Goal: Task Accomplishment & Management: Use online tool/utility

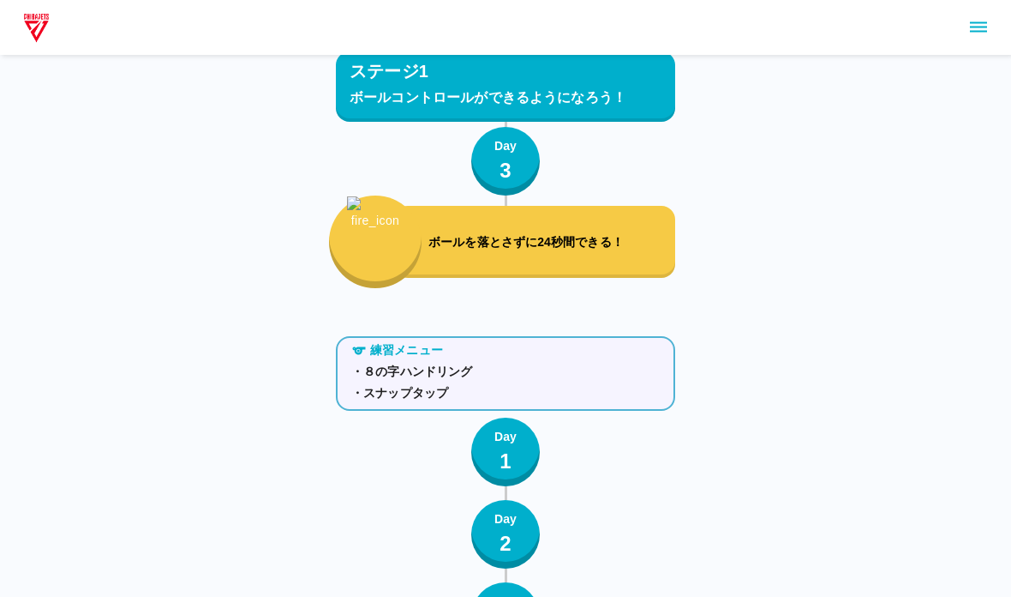
scroll to position [2336, 0]
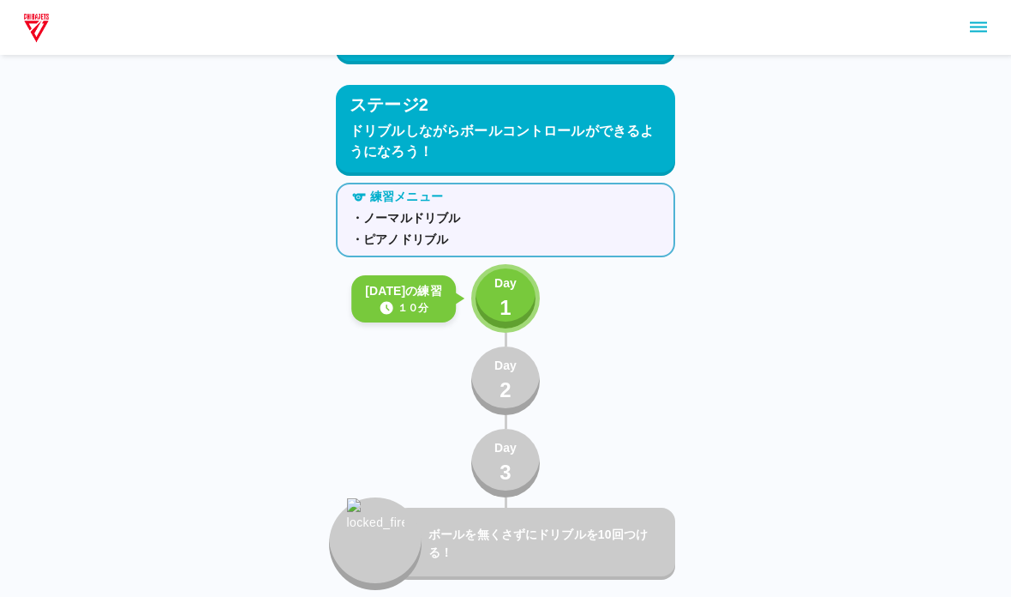
click at [504, 281] on p "Day" at bounding box center [506, 283] width 22 height 18
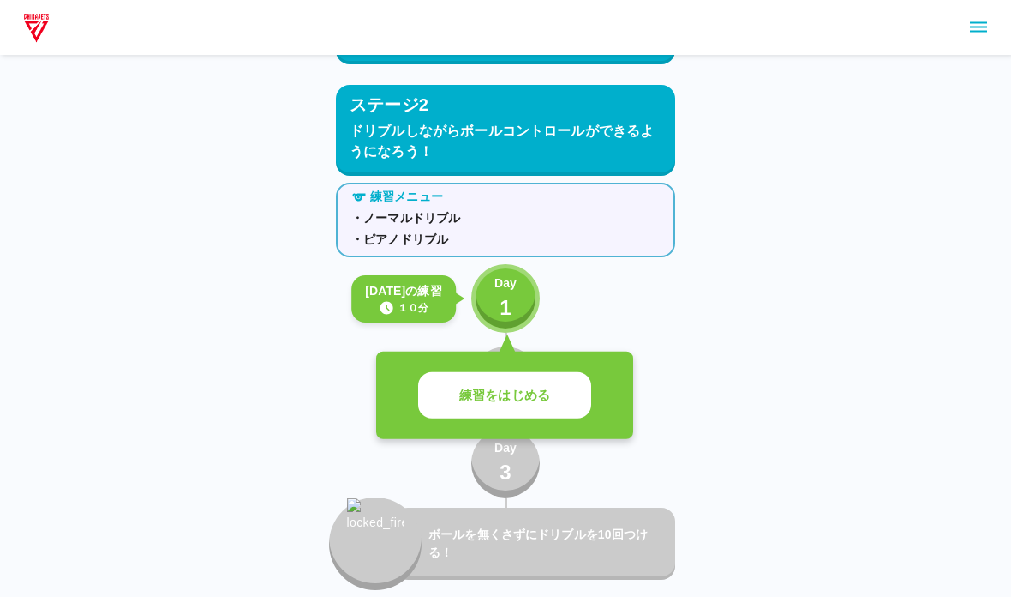
click at [525, 401] on p "練習をはじめる" at bounding box center [504, 396] width 91 height 20
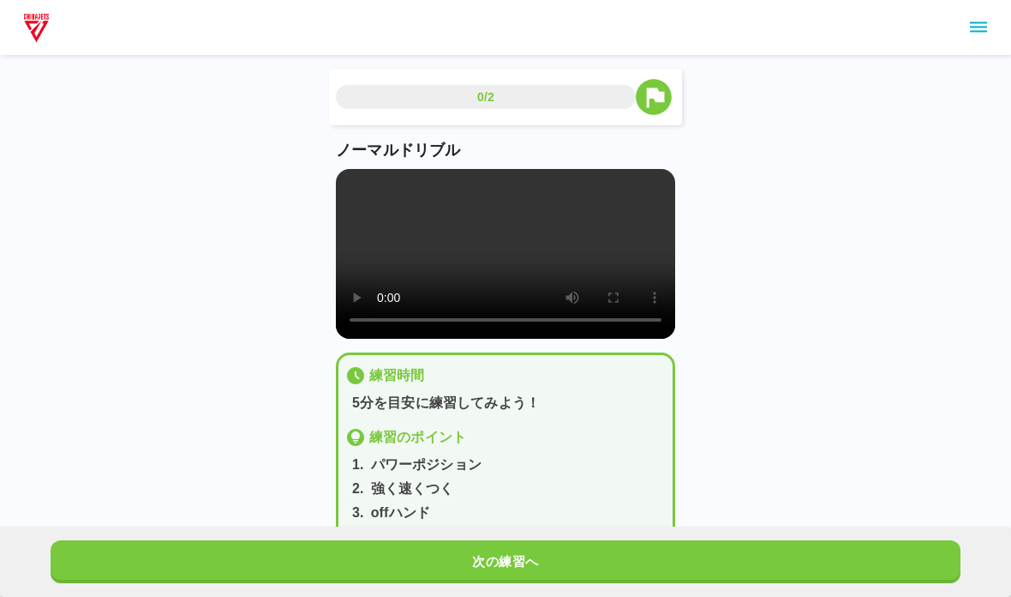
click at [579, 270] on video at bounding box center [505, 254] width 339 height 170
click at [426, 239] on video at bounding box center [505, 254] width 339 height 170
click at [343, 185] on video at bounding box center [505, 254] width 339 height 170
click at [155, 523] on div "0/2 ノーマルドリブル 練習時間 5分を目安に練習してみよう！ 練習のポイント 1 . パワーポジション 2 . 強く速くつく 3 . offハンド 4 .…" at bounding box center [505, 293] width 1011 height 587
click at [157, 555] on button "次の練習へ" at bounding box center [506, 561] width 910 height 43
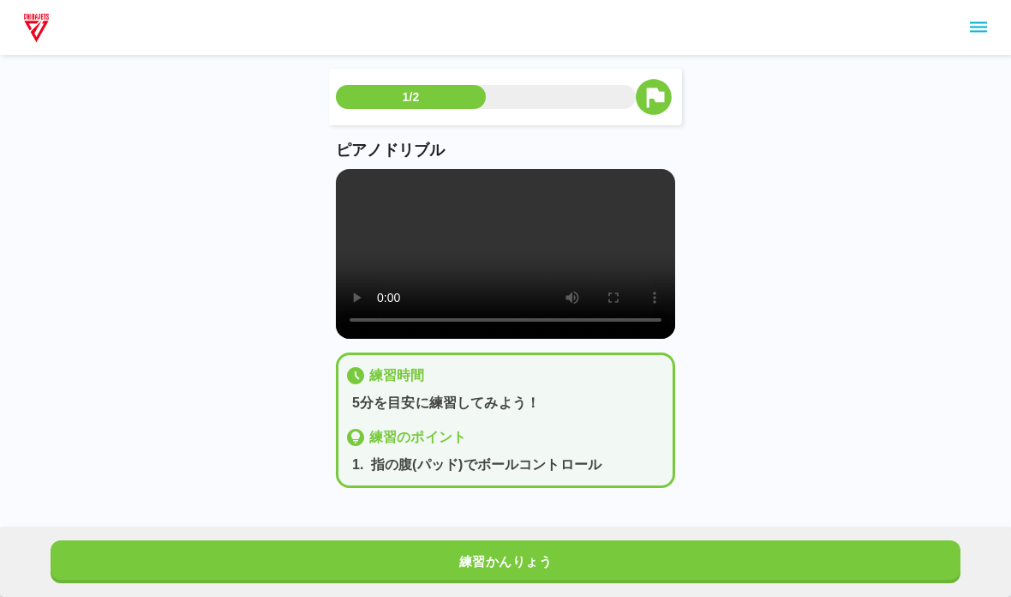
click at [343, 173] on video at bounding box center [505, 254] width 339 height 170
click at [90, 543] on button "練習かんりょう" at bounding box center [506, 561] width 910 height 43
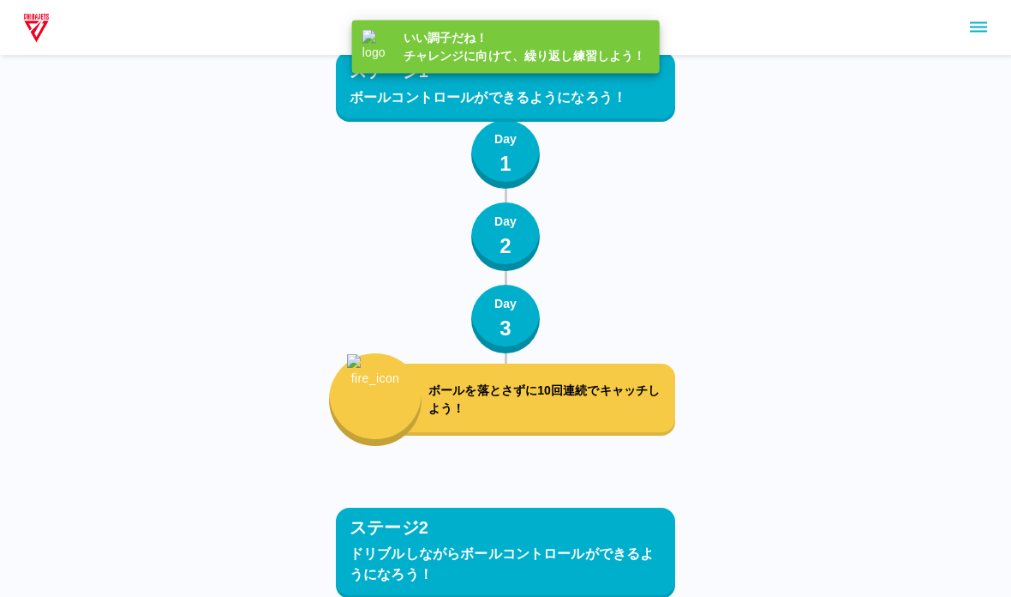
scroll to position [2336, 0]
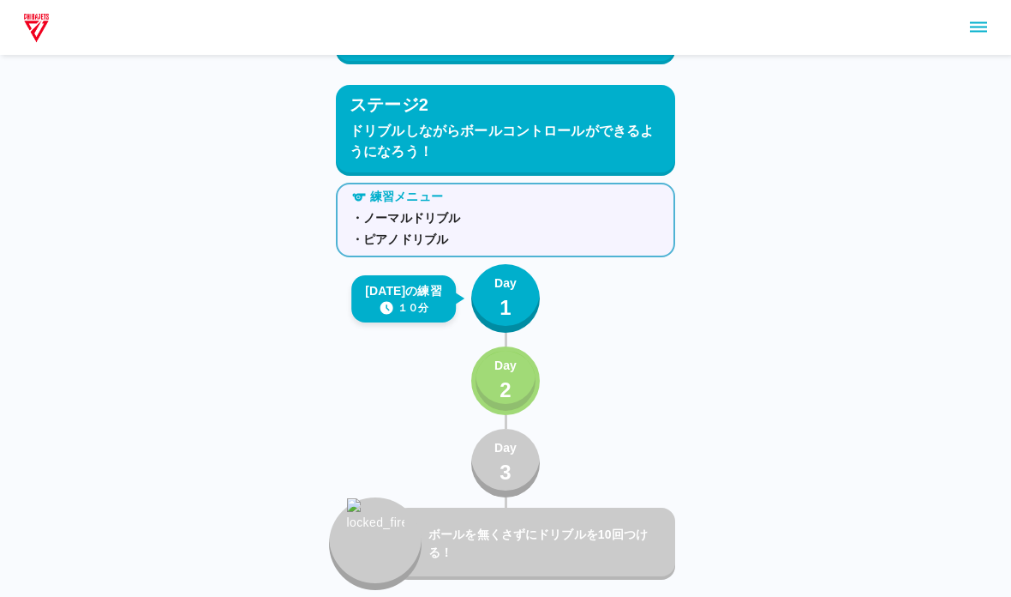
click at [514, 378] on div "Day 2" at bounding box center [506, 381] width 22 height 49
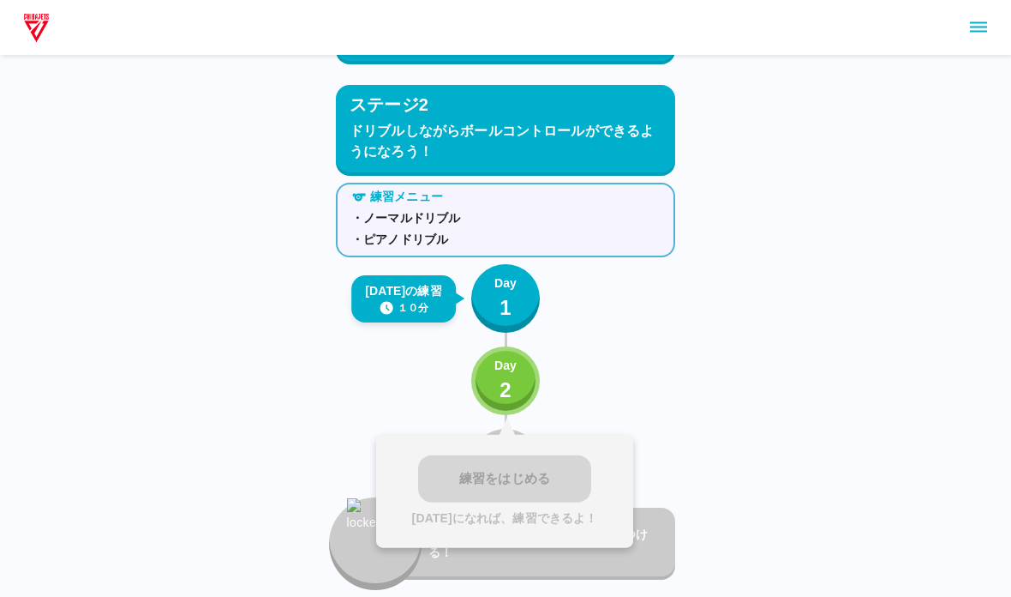
click at [462, 478] on div "練習をはじめる [DATE]になれば、練習できるよ！" at bounding box center [504, 491] width 257 height 113
click at [497, 379] on div "Day 2" at bounding box center [506, 381] width 22 height 49
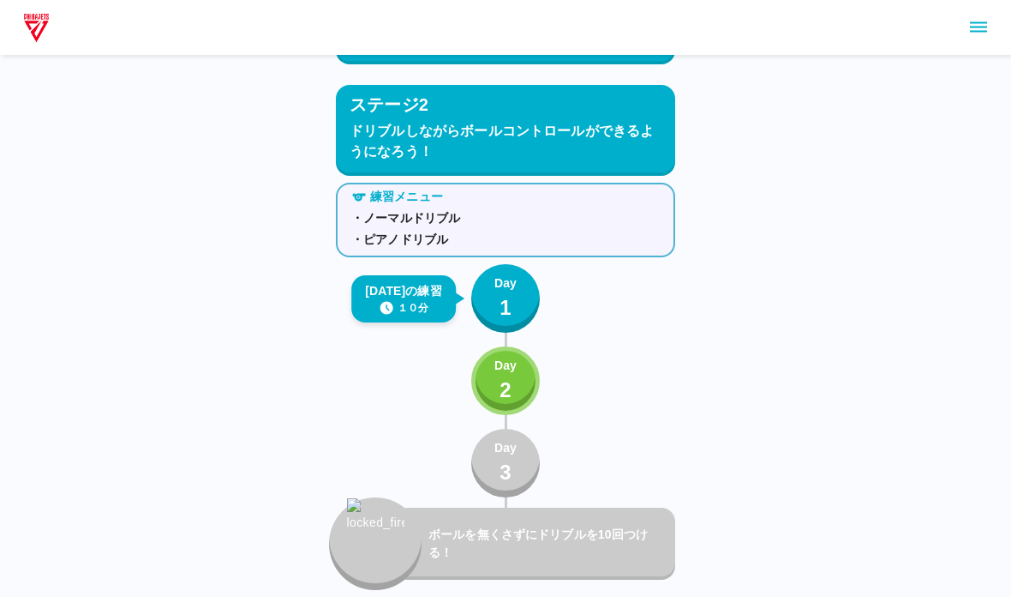
click at [446, 455] on div "練習メニュー ・ノーマルドリブル ・ピアノドリブル [DATE]の練習 １０分 Day 1 Day 2 Day 3 ボールを無くさずにドリブルを10回つける！" at bounding box center [505, 383] width 339 height 414
click at [506, 378] on p "2" at bounding box center [506, 390] width 12 height 31
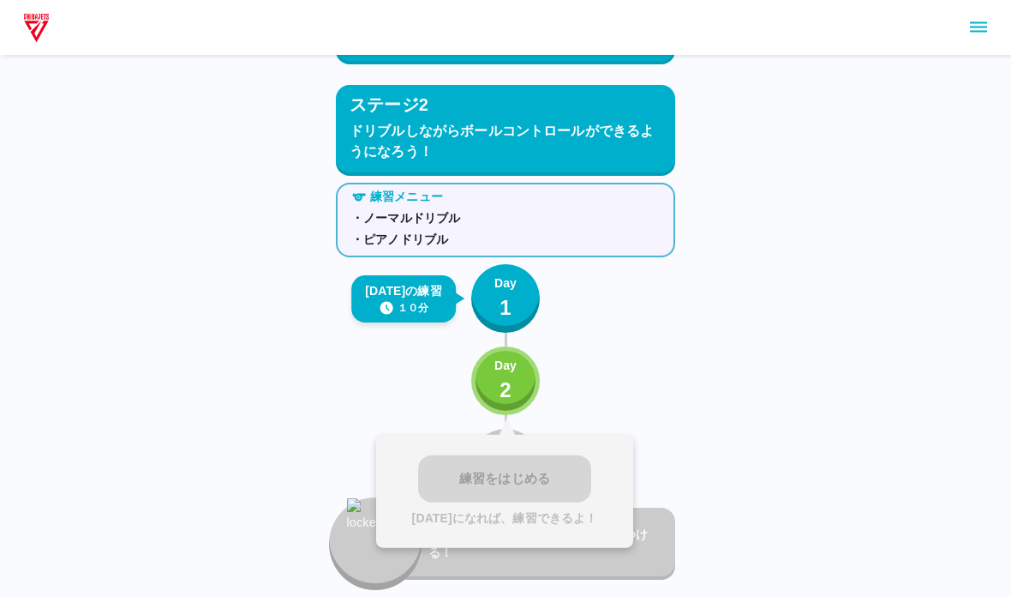
click at [460, 452] on div "練習をはじめる [DATE]になれば、練習できるよ！" at bounding box center [504, 491] width 257 height 113
click at [538, 429] on div "Day 3" at bounding box center [505, 463] width 69 height 69
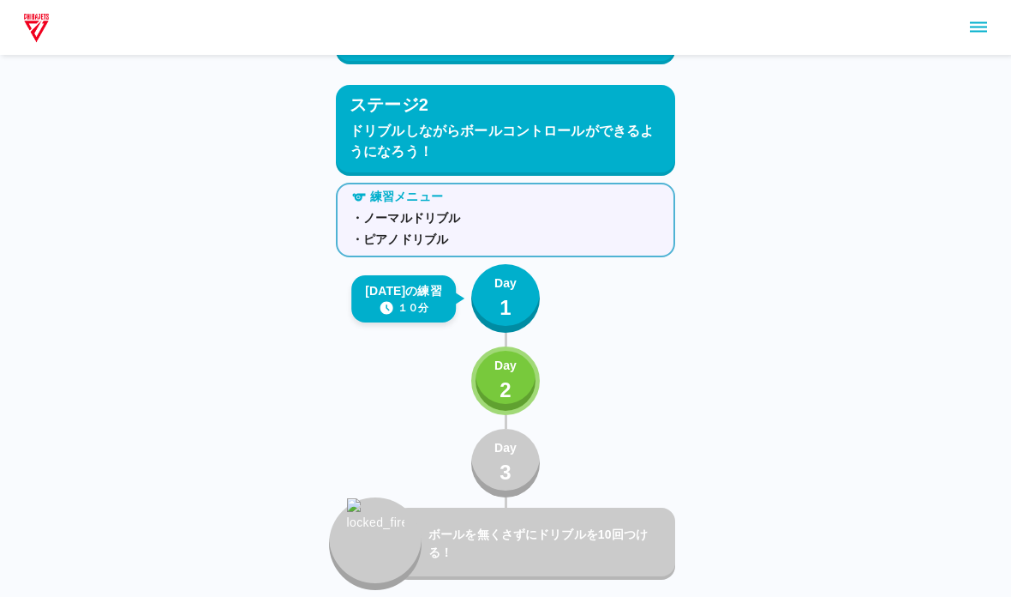
click at [508, 387] on p "2" at bounding box center [506, 390] width 12 height 31
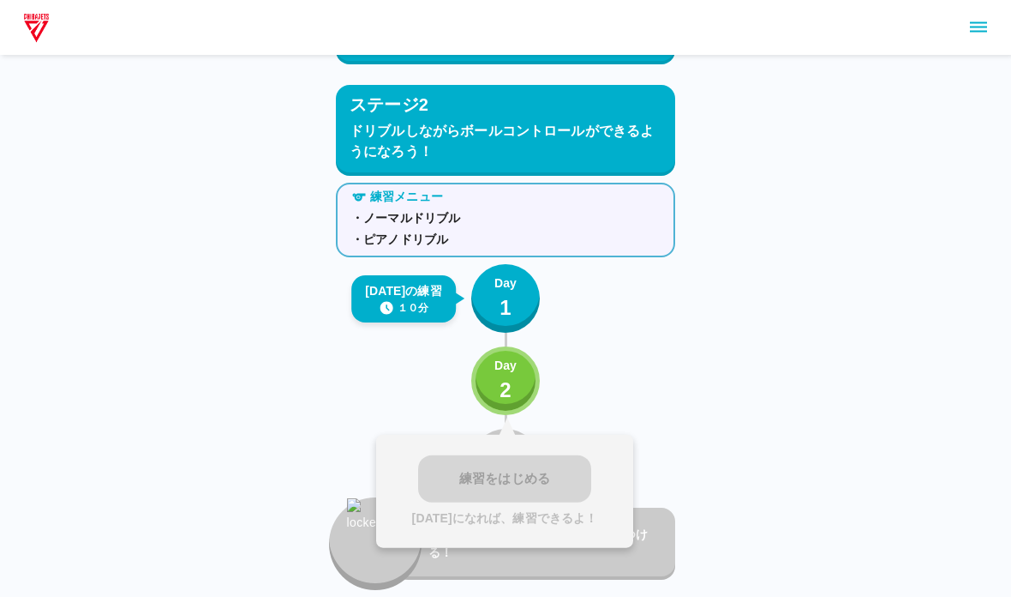
click at [507, 400] on p "2" at bounding box center [506, 390] width 12 height 31
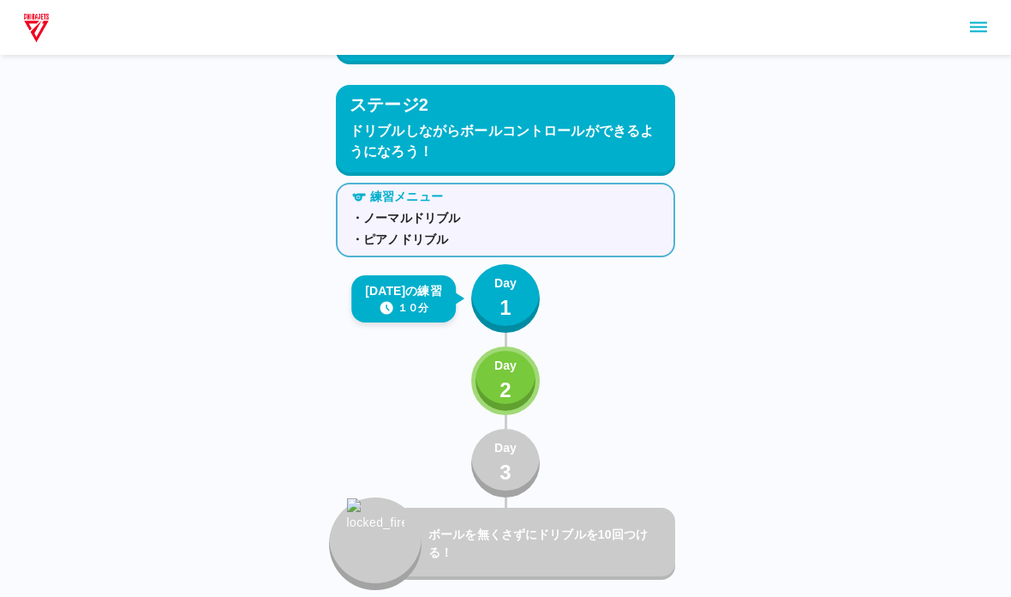
click at [507, 285] on p "Day" at bounding box center [506, 283] width 22 height 18
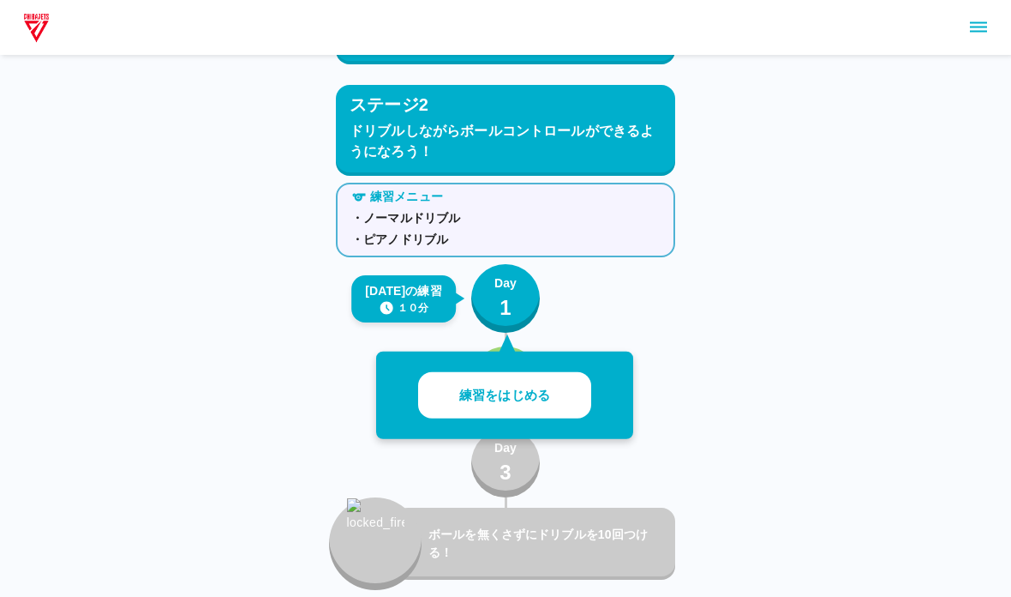
click at [492, 282] on button "Day 1" at bounding box center [505, 298] width 69 height 69
